Goal: Find specific page/section: Find specific page/section

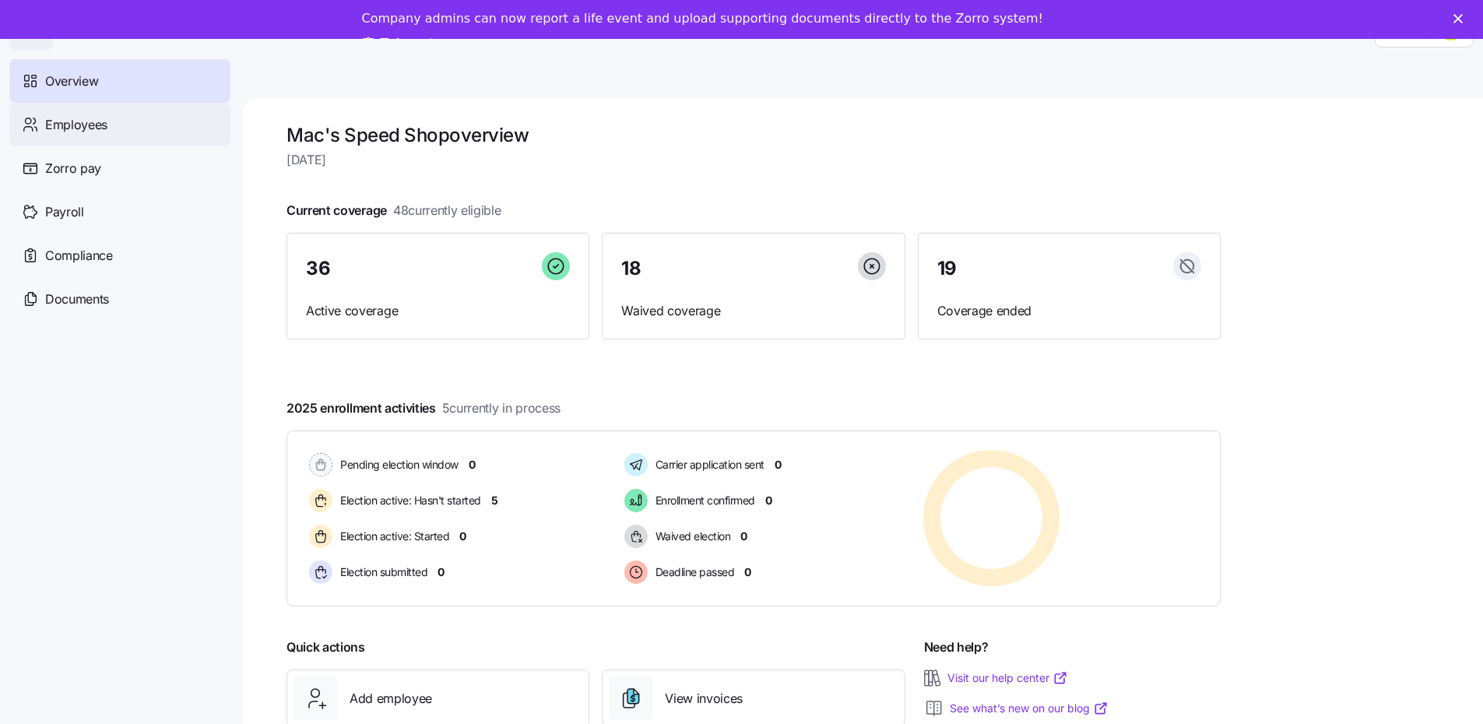
click at [79, 128] on span "Employees" at bounding box center [76, 124] width 62 height 19
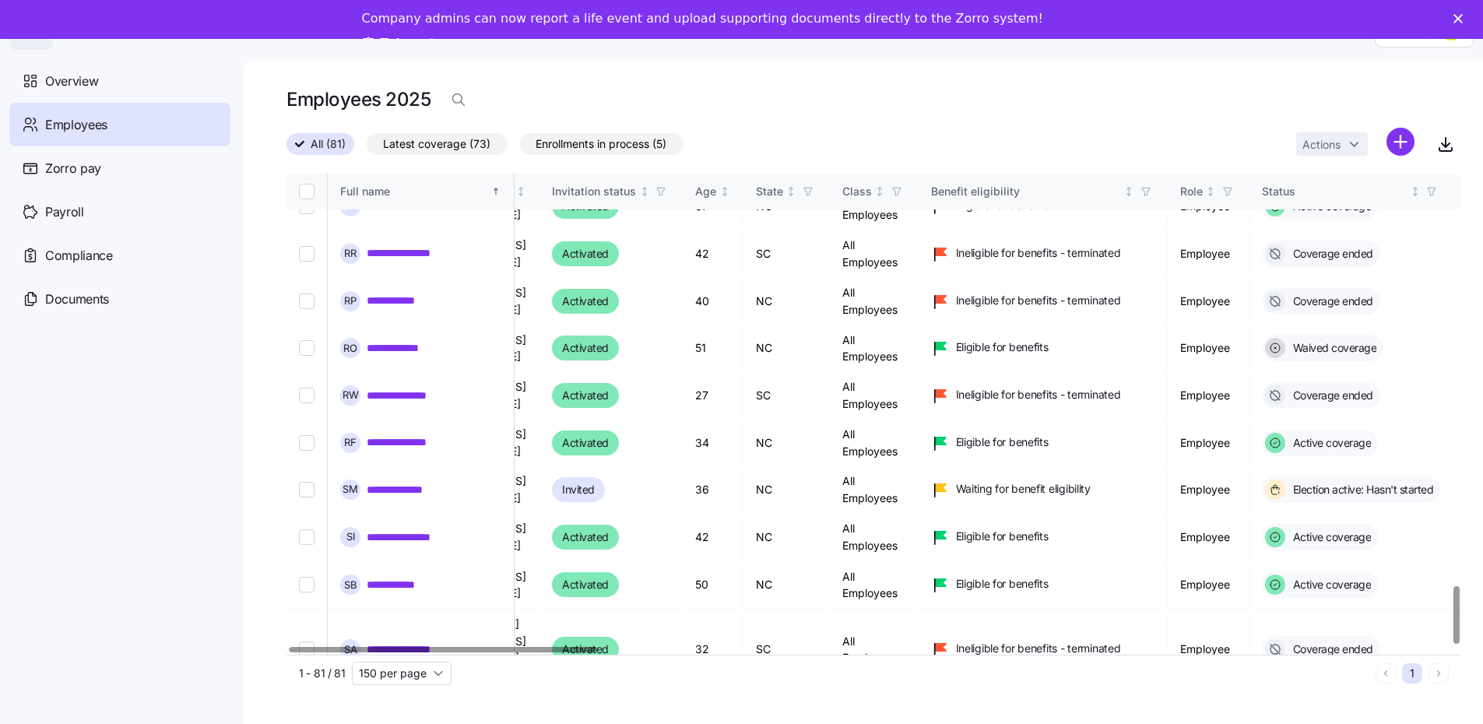
scroll to position [3430, 0]
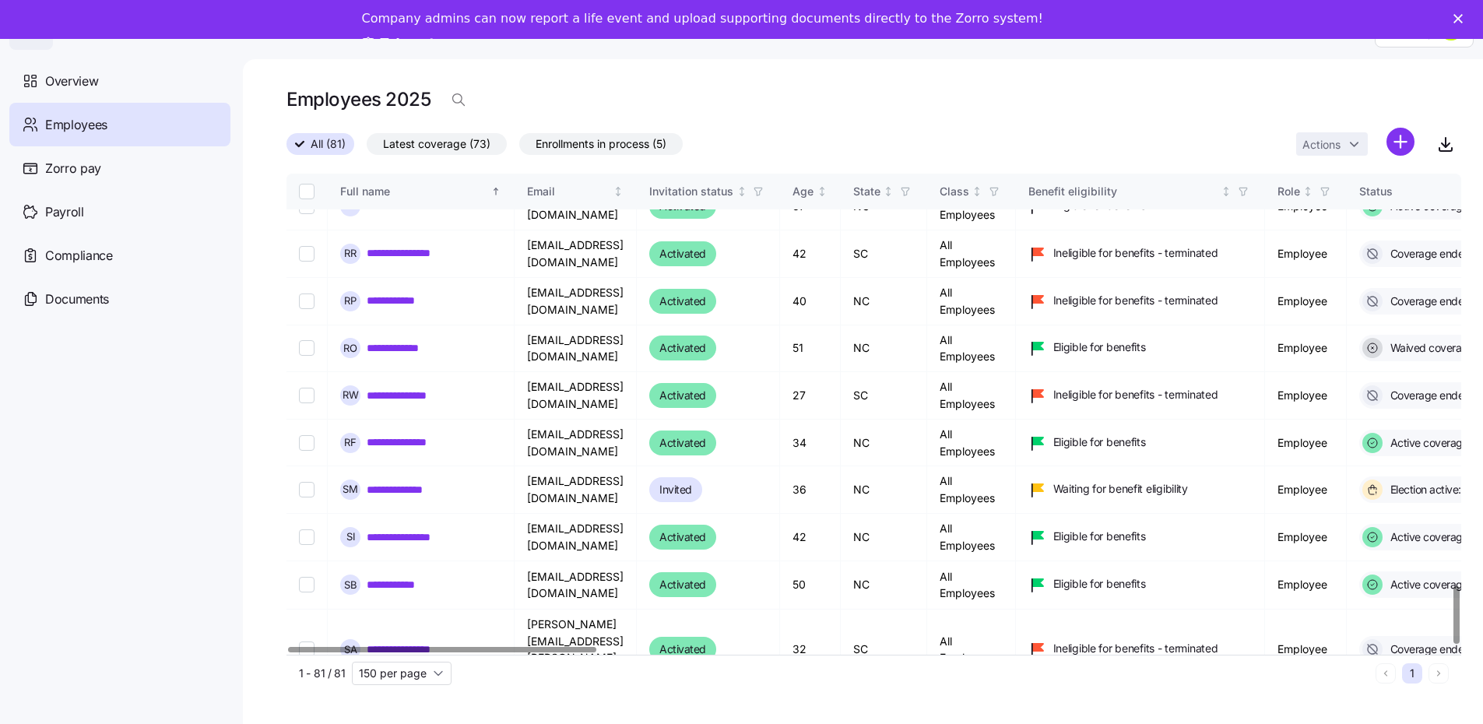
click at [385, 647] on div at bounding box center [442, 649] width 308 height 5
